Goal: Navigation & Orientation: Find specific page/section

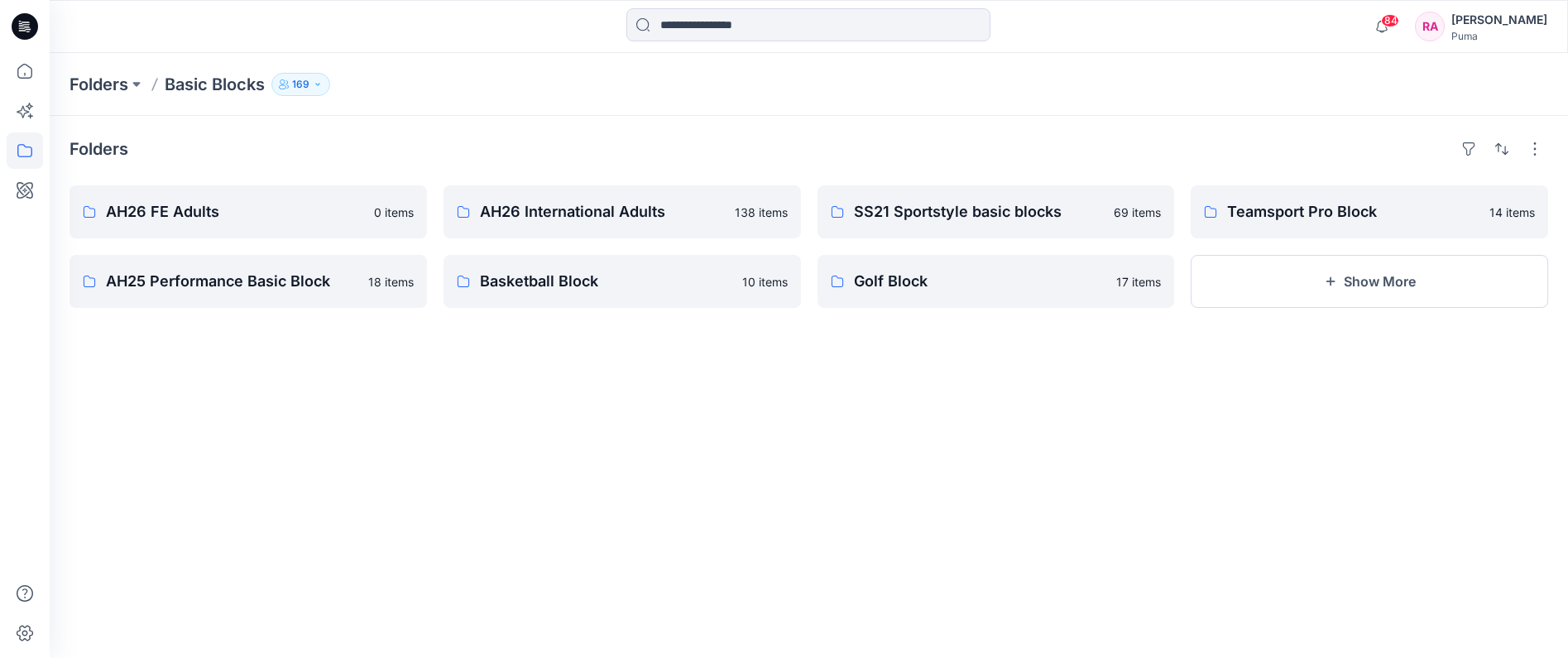
drag, startPoint x: 899, startPoint y: 112, endPoint x: 848, endPoint y: 109, distance: 51.1
click at [898, 112] on div "Folders Basic Blocks 169" at bounding box center [808, 84] width 1519 height 63
click at [1003, 222] on p "SS21 Sportstyle basic blocks" at bounding box center [979, 212] width 250 height 23
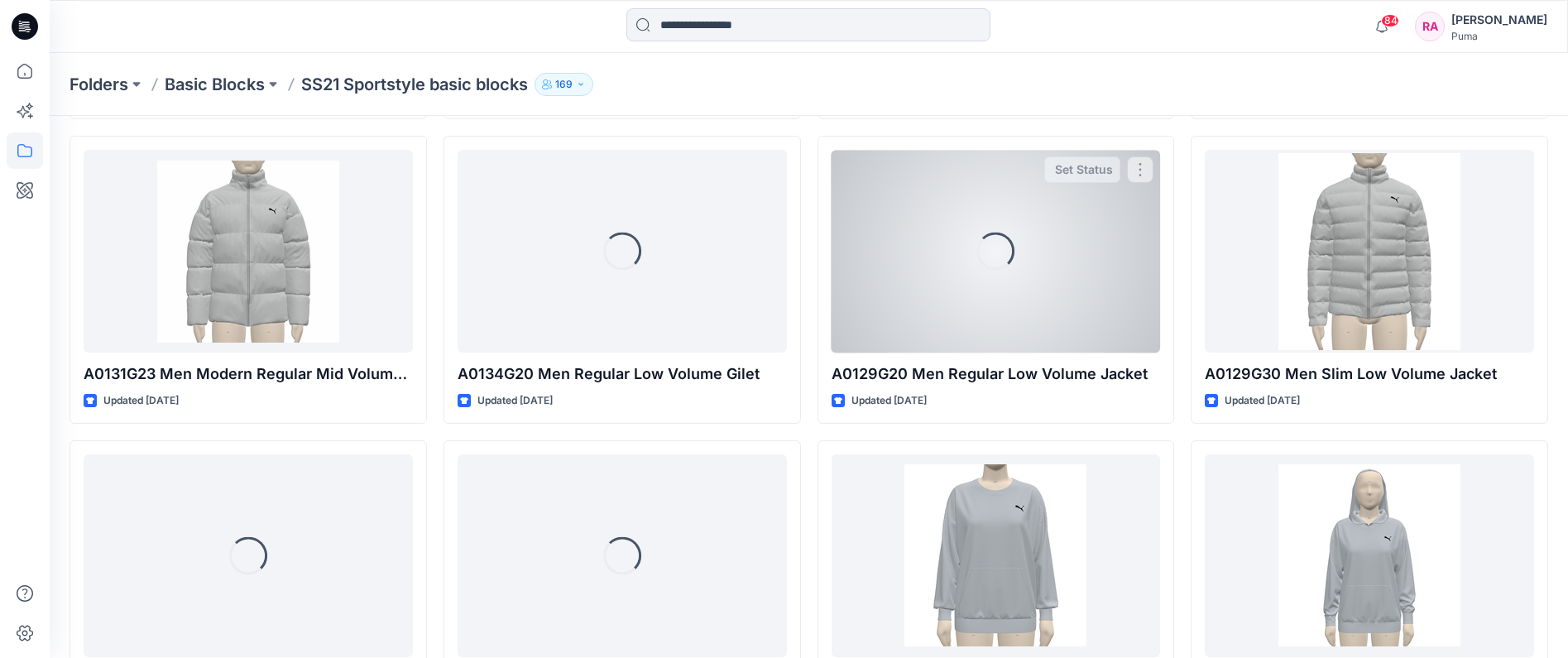
scroll to position [1138, 0]
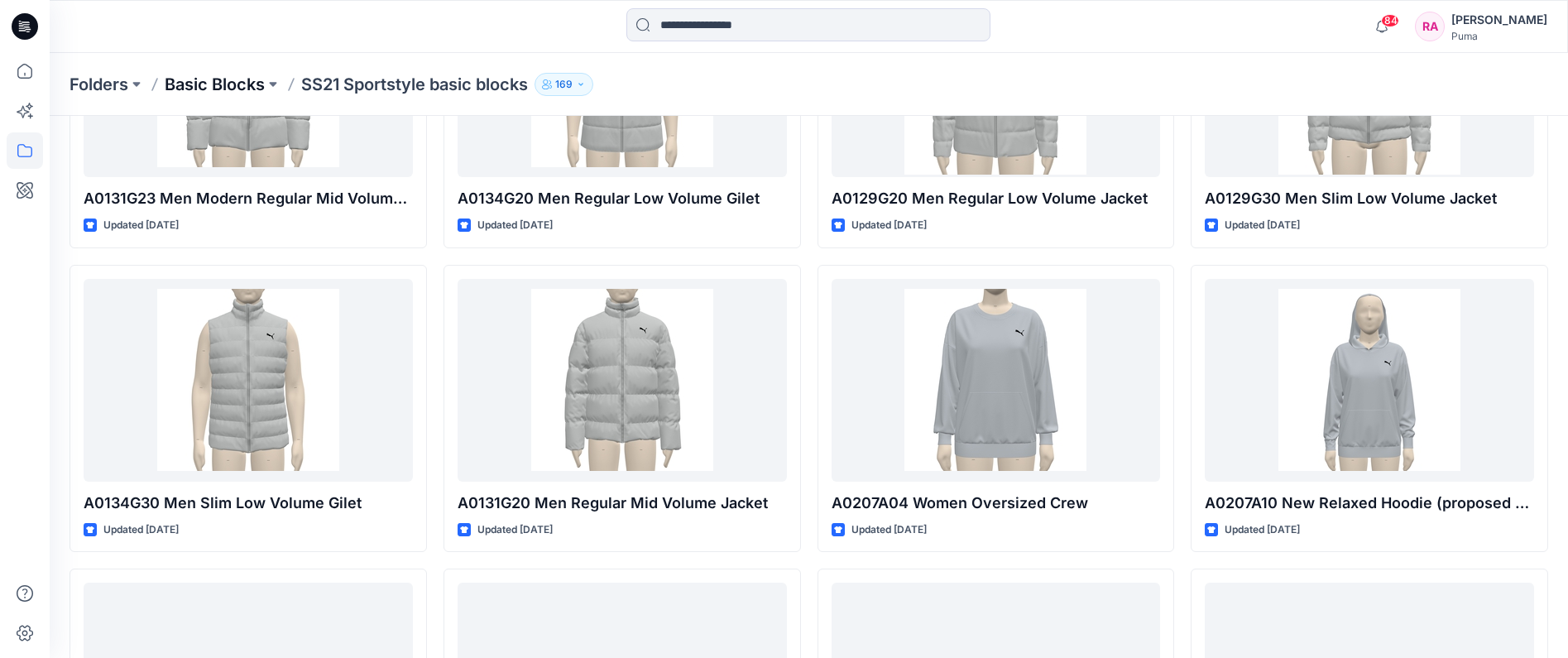
click at [234, 89] on p "Basic Blocks" at bounding box center [214, 84] width 100 height 23
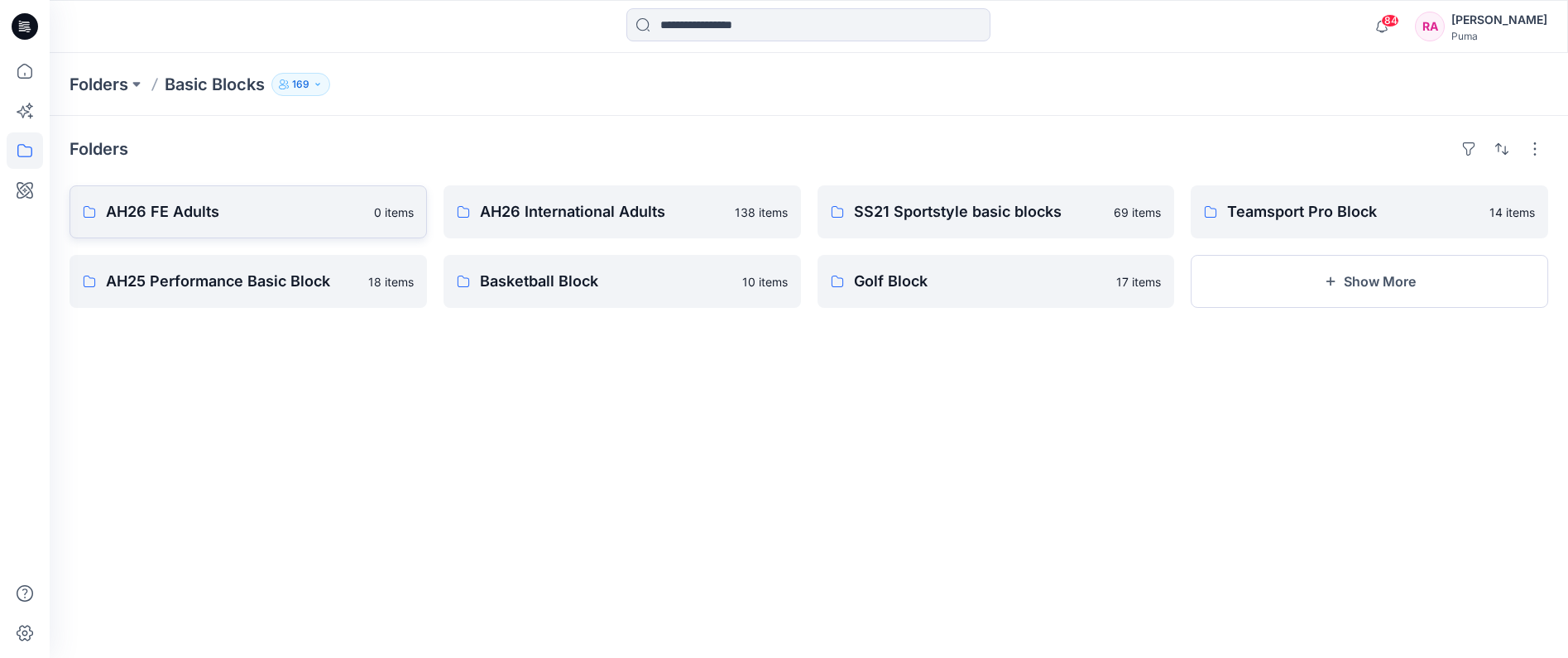
click at [245, 191] on link "AH26 FE Adults 0 items" at bounding box center [248, 212] width 357 height 53
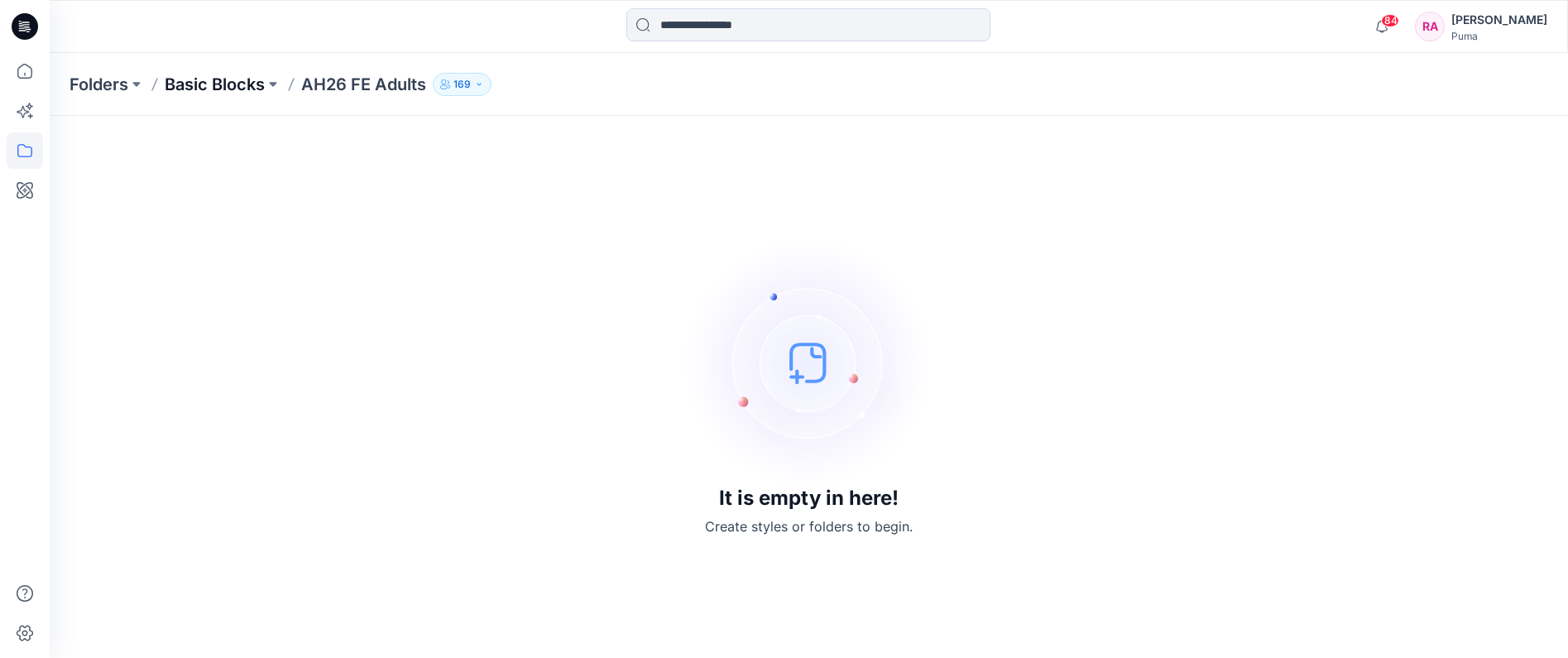
click at [244, 80] on p "Basic Blocks" at bounding box center [214, 84] width 100 height 23
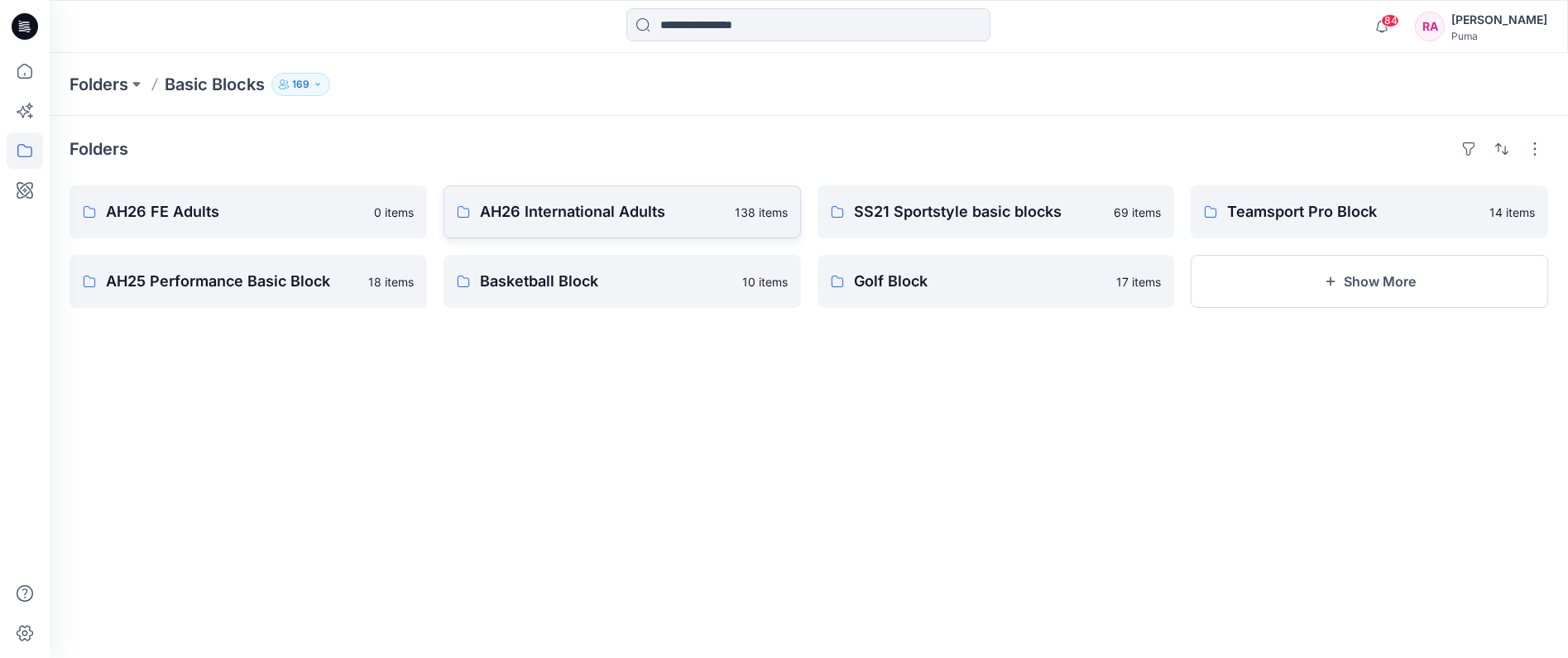
click at [637, 222] on p "AH26 International Adults" at bounding box center [603, 212] width 245 height 23
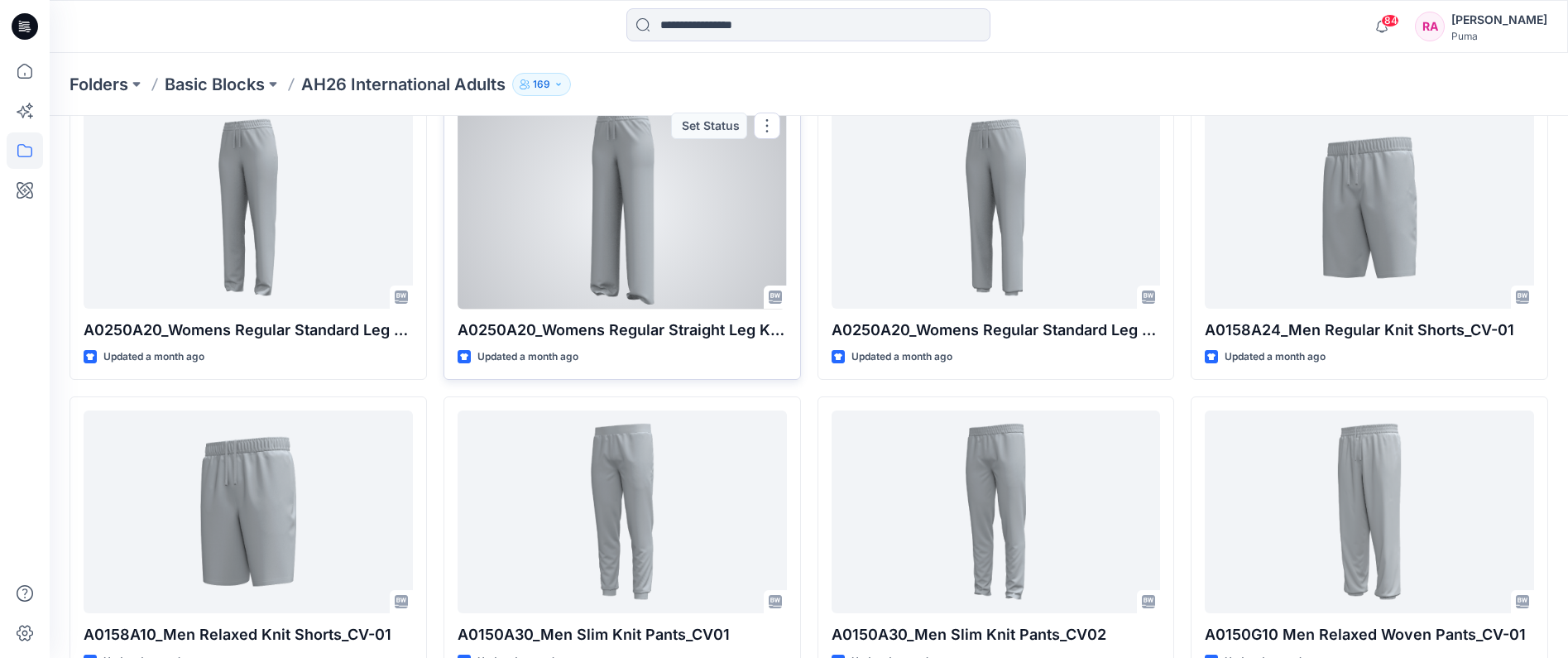
scroll to position [2224, 0]
